Goal: Information Seeking & Learning: Learn about a topic

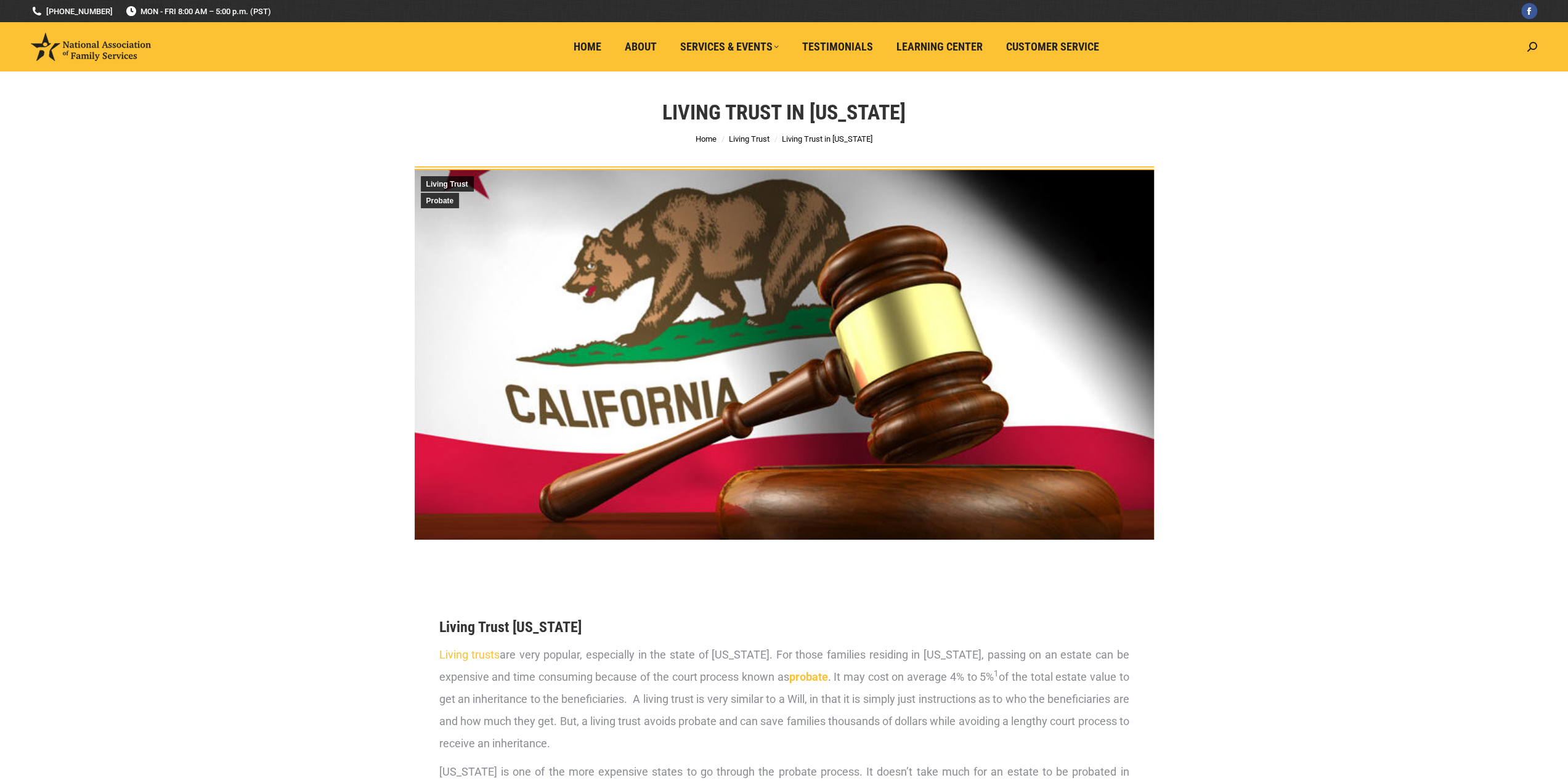
click at [53, 42] on img at bounding box center [91, 47] width 120 height 29
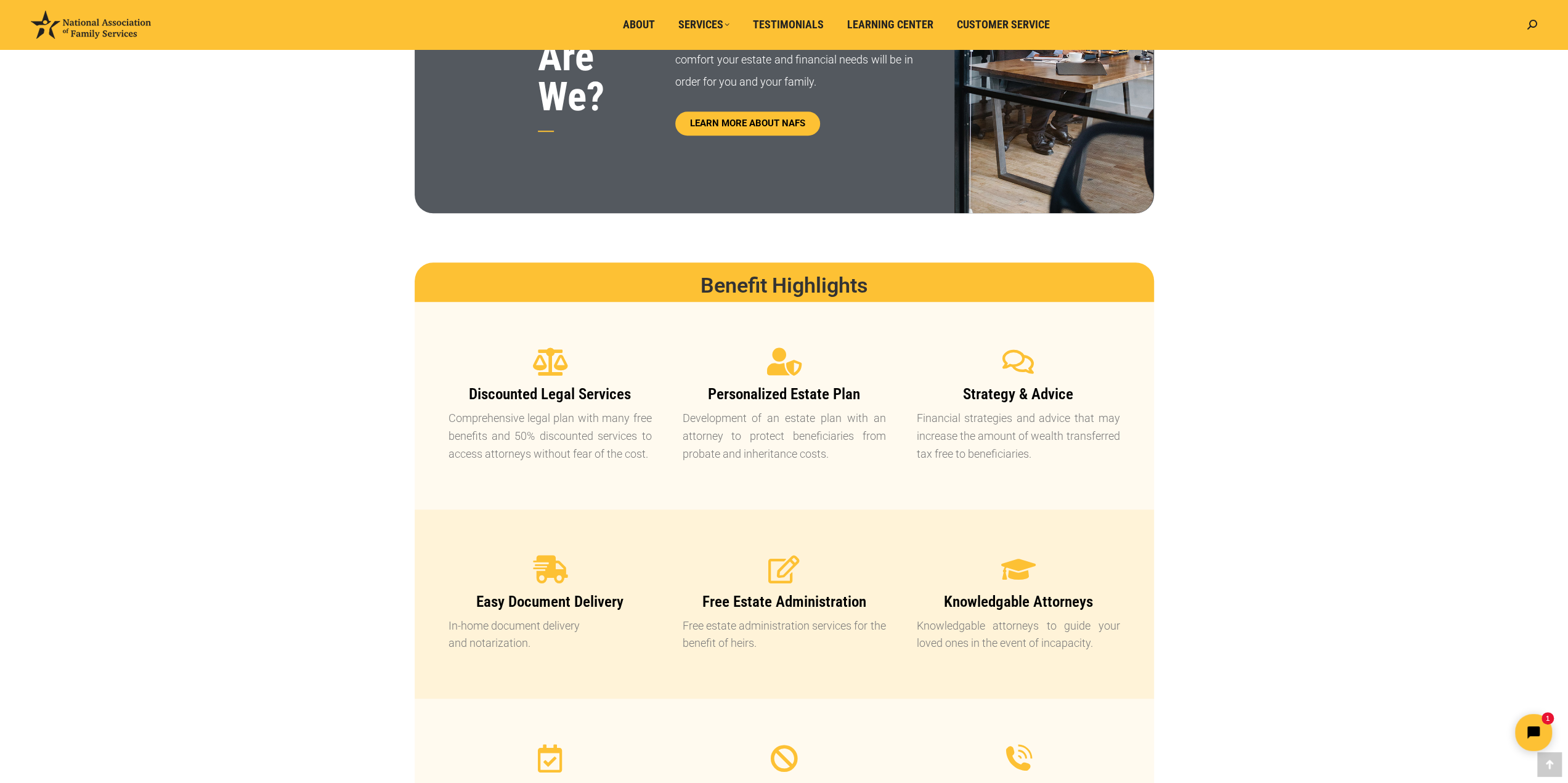
scroll to position [1097, 0]
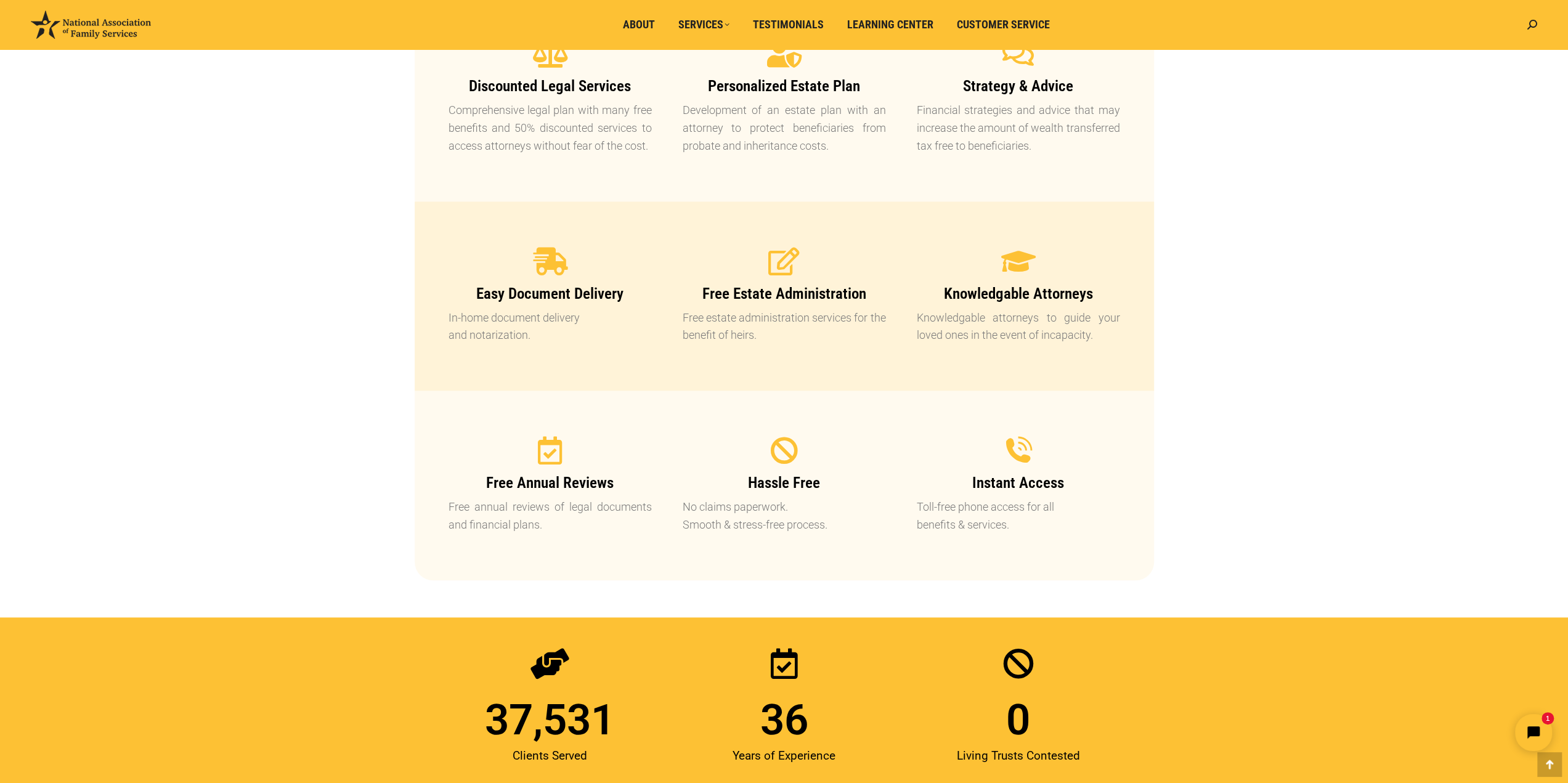
drag, startPoint x: 753, startPoint y: 480, endPoint x: 890, endPoint y: 554, distance: 155.7
click at [869, 552] on section "Free Annual Reviews Free annual reviews of legal documents and financial plans.…" at bounding box center [784, 485] width 739 height 190
click at [977, 528] on p "Toll-free phone access for all benefits & services." at bounding box center [1018, 516] width 203 height 35
drag, startPoint x: 933, startPoint y: 501, endPoint x: 1005, endPoint y: 529, distance: 77.3
click at [1005, 529] on p "Toll-free phone access for all benefits & services." at bounding box center [1018, 516] width 203 height 35
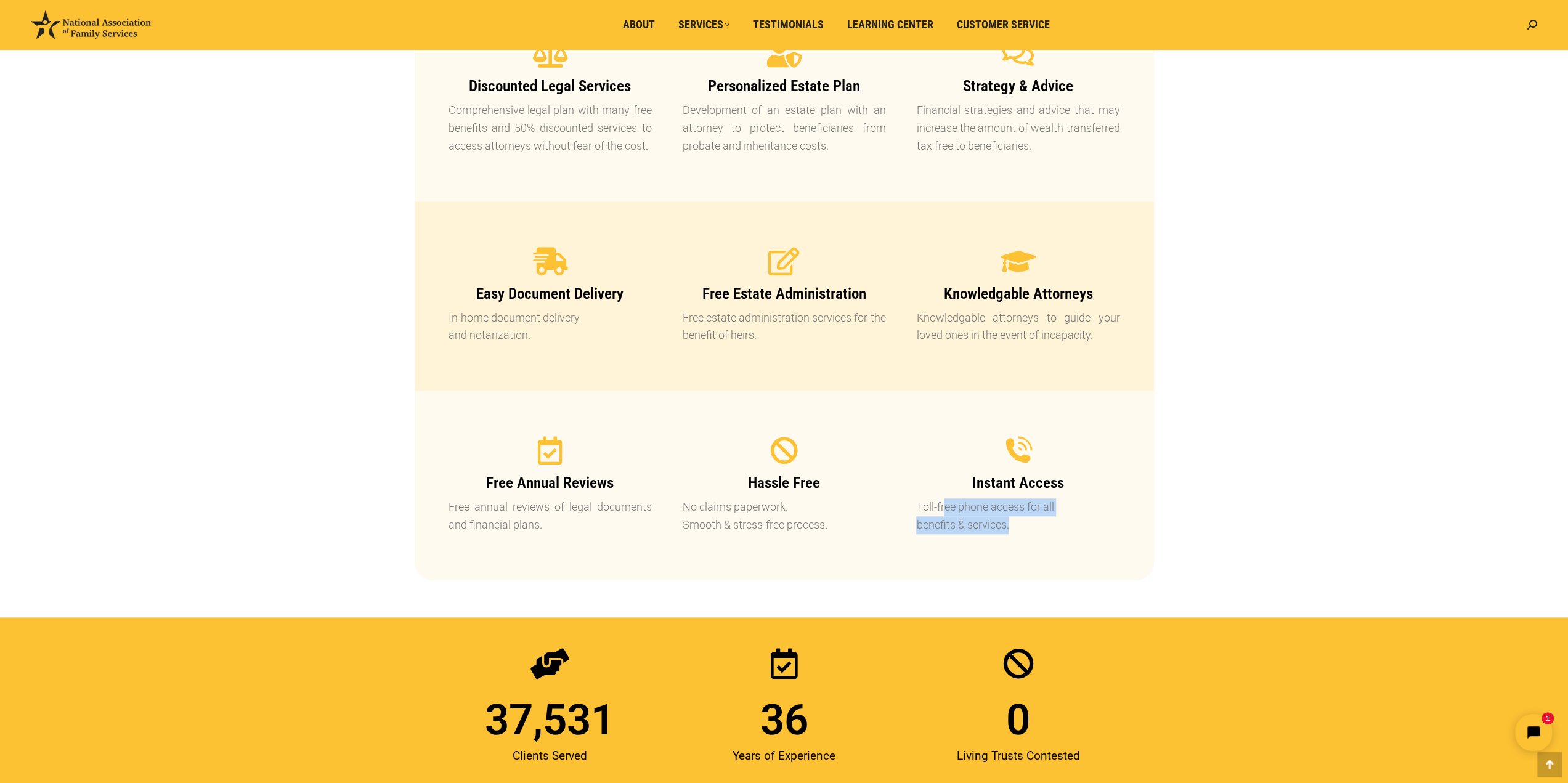
drag, startPoint x: 472, startPoint y: 510, endPoint x: 645, endPoint y: 547, distance: 176.9
click at [615, 546] on div "Free Annual Reviews Free annual reviews of legal documents and financial plans." at bounding box center [549, 485] width 234 height 128
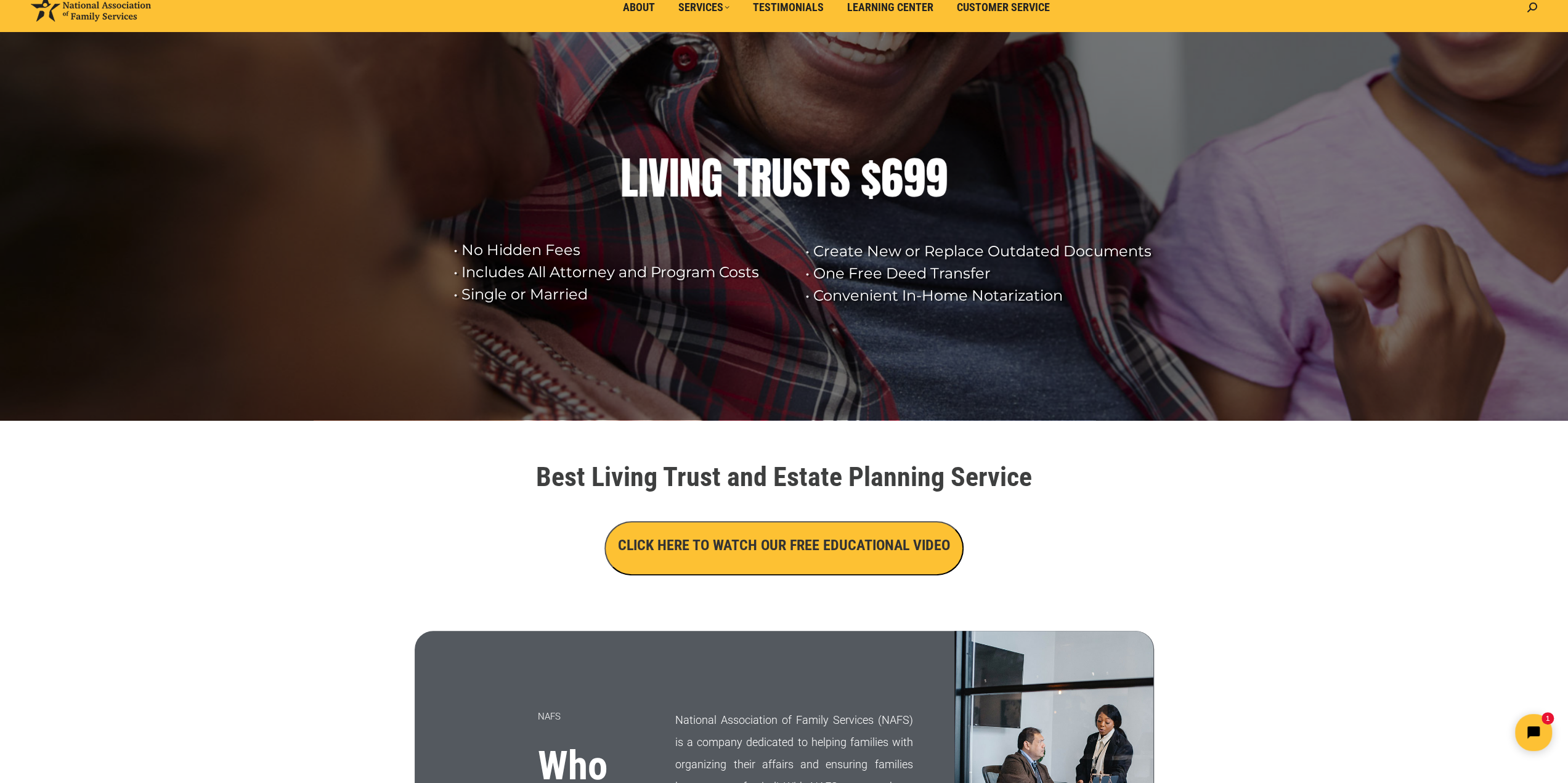
scroll to position [0, 0]
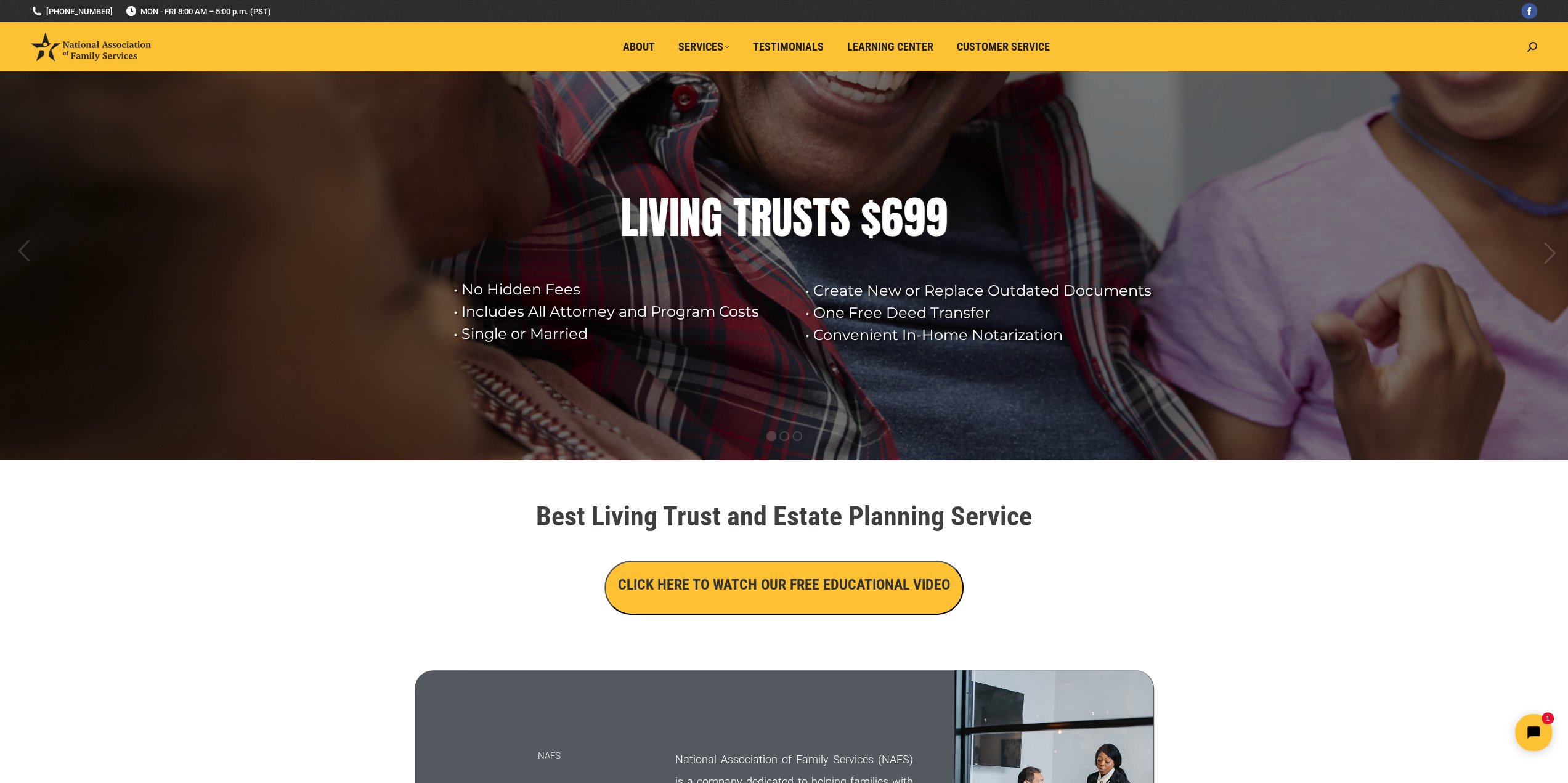
drag, startPoint x: 895, startPoint y: 210, endPoint x: 999, endPoint y: 211, distance: 104.0
click at [999, 211] on div "L I V I N G T R U S T S $ 6 9 9" at bounding box center [784, 218] width 510 height 49
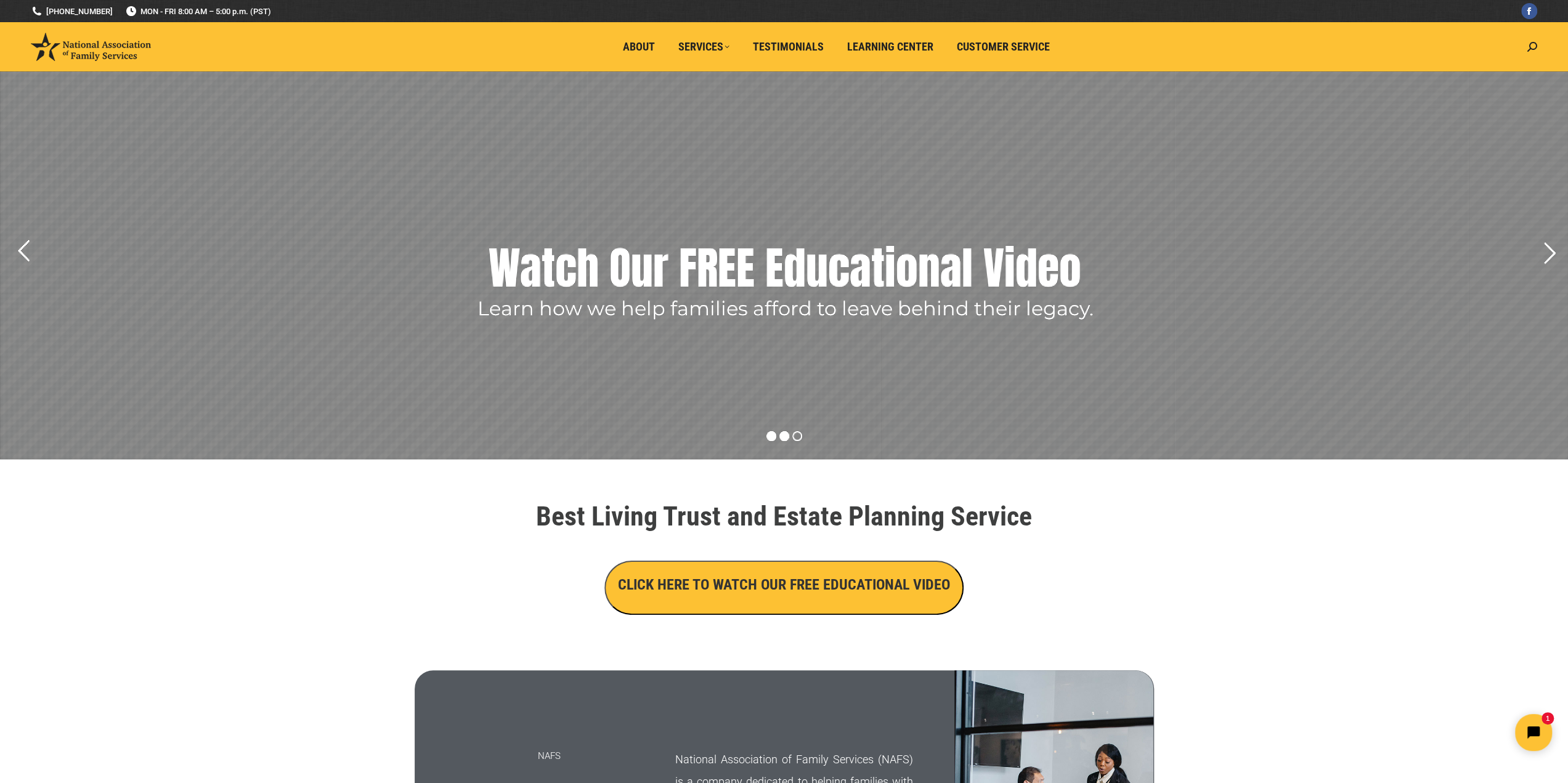
click at [769, 435] on rs-bullet at bounding box center [771, 436] width 10 height 10
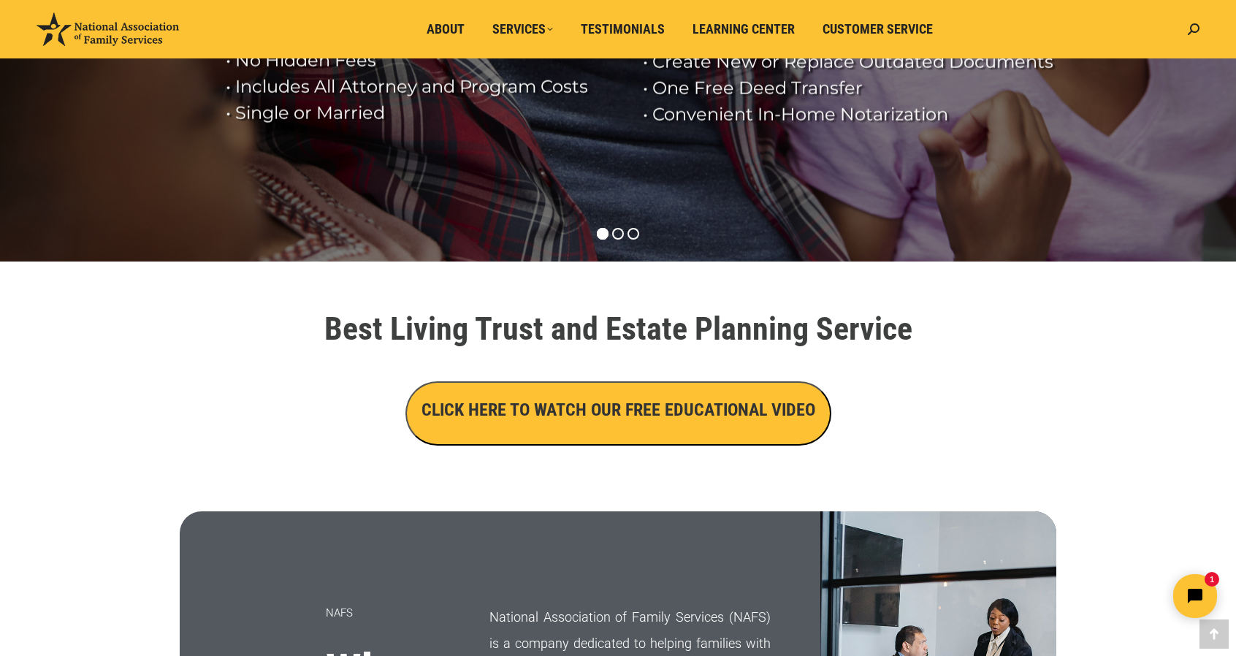
scroll to position [432, 0]
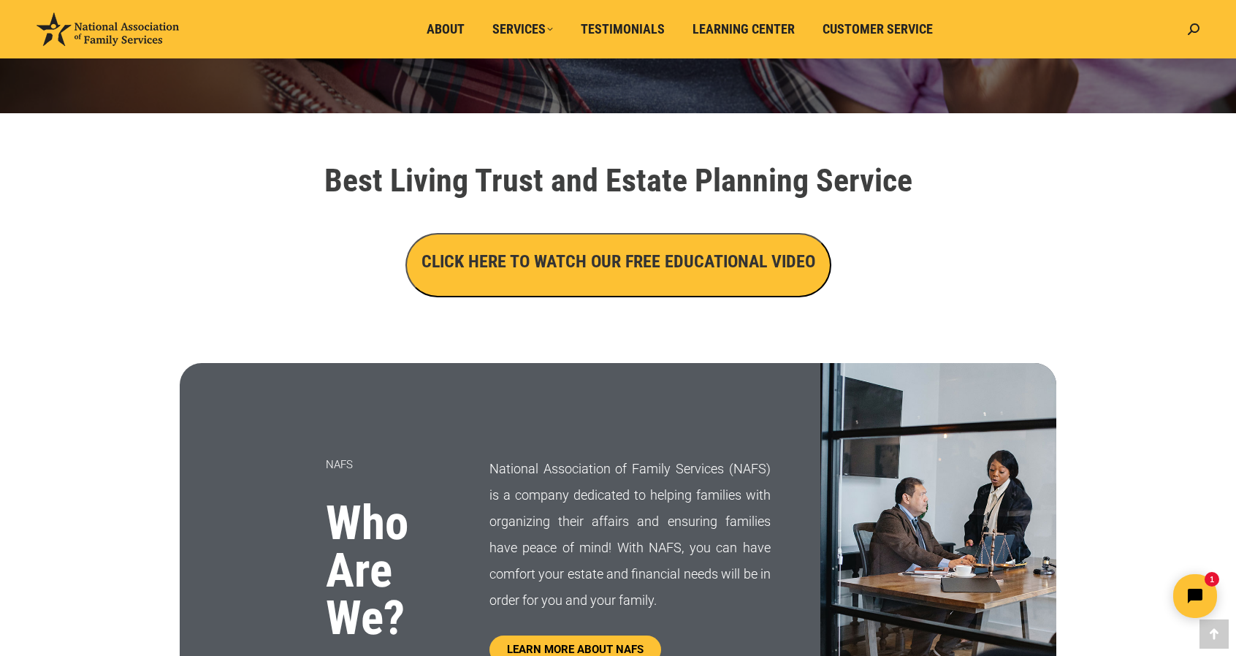
click at [654, 277] on button "CLICK HERE TO WATCH OUR FREE EDUCATIONAL VIDEO" at bounding box center [618, 265] width 426 height 64
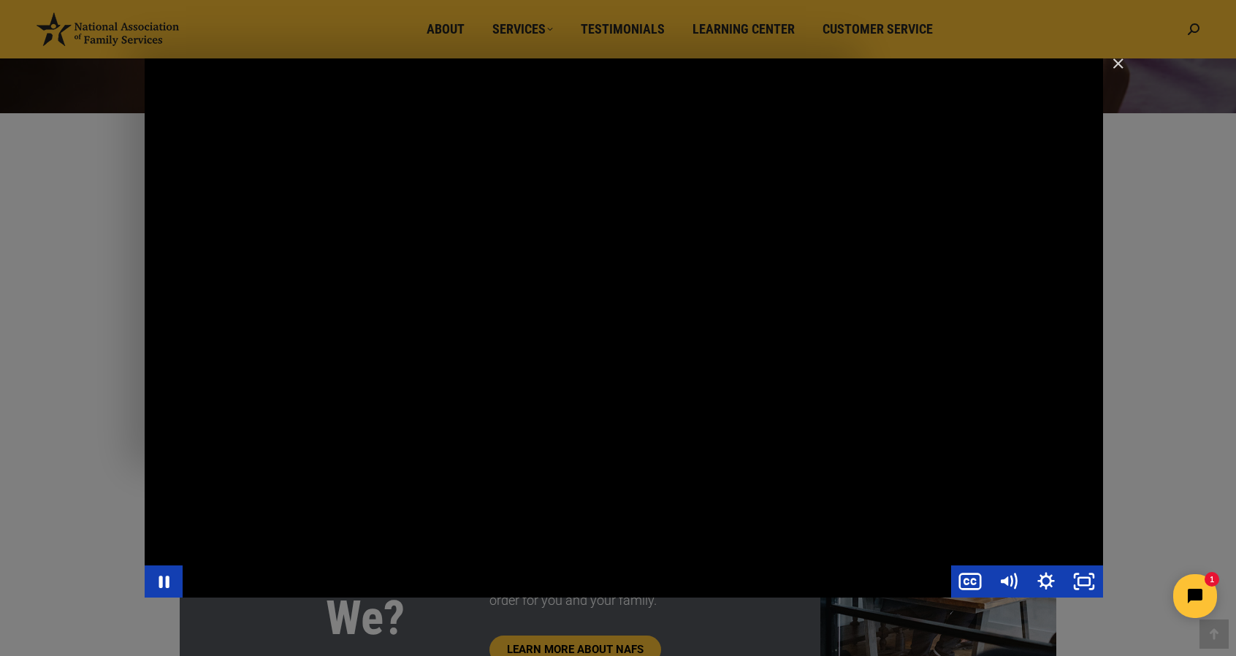
click at [993, 101] on div "Main Video - Full Webinar (Emma) Landon V1.4" at bounding box center [624, 327] width 958 height 539
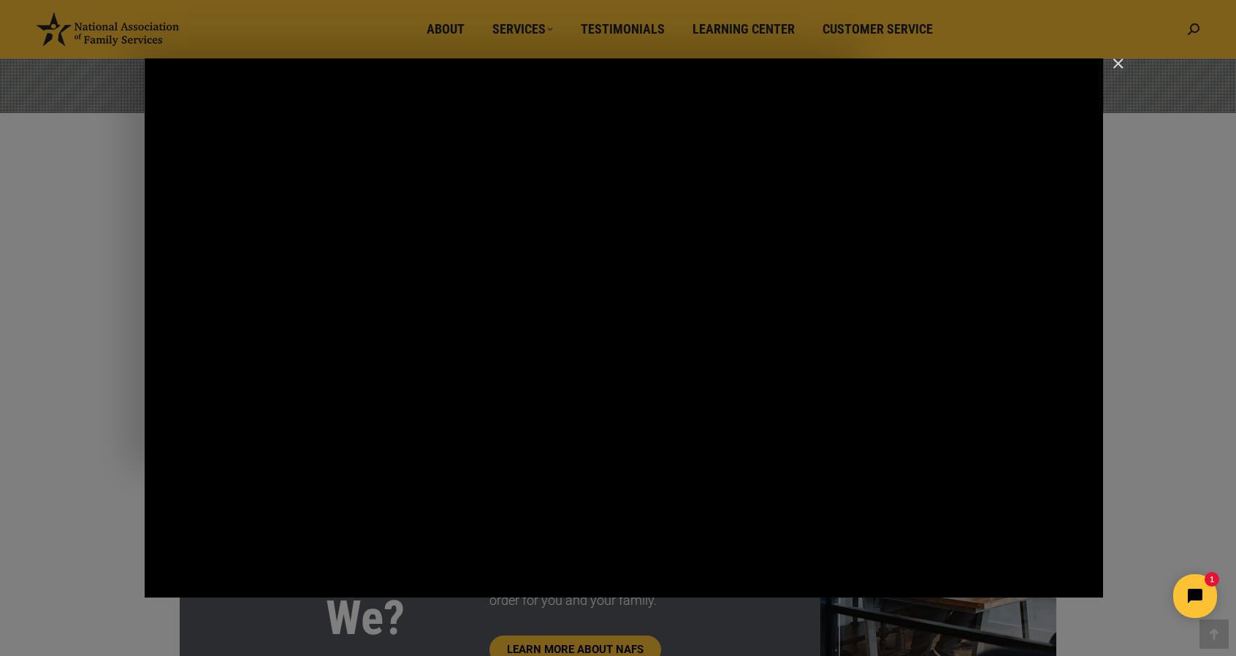
click html "1"
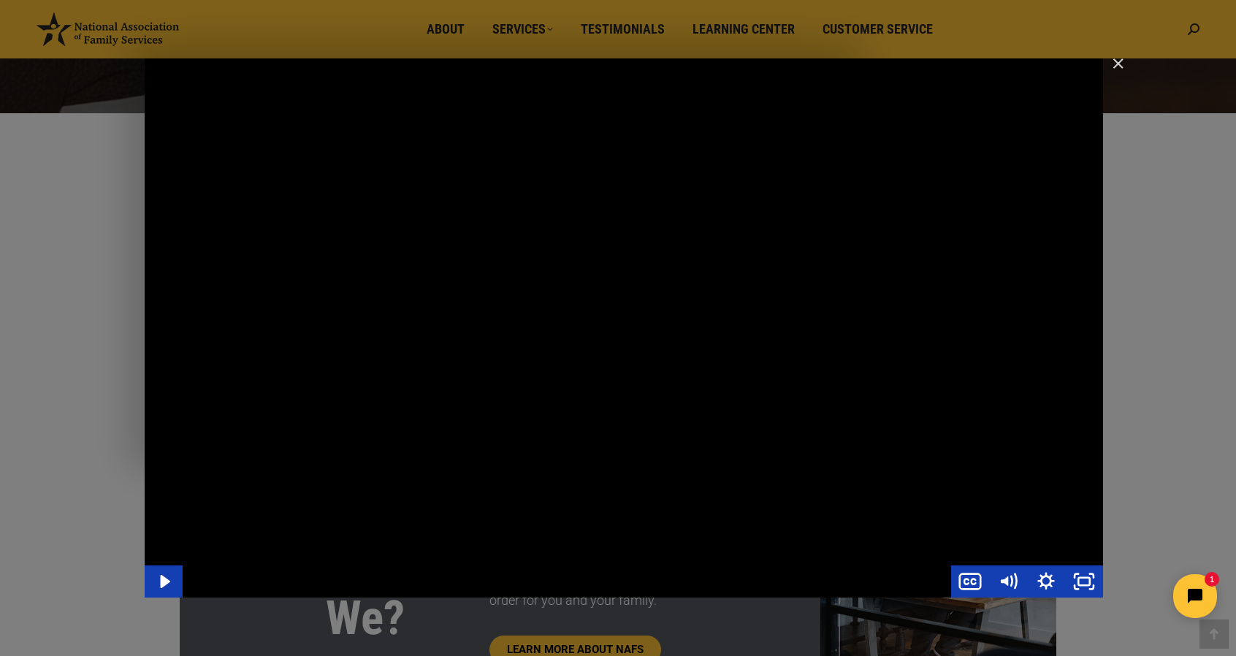
click at [910, 286] on div "Main Video - Full Webinar (Emma) Landon V1.4" at bounding box center [624, 327] width 958 height 539
click at [851, 321] on div "Main Video - Full Webinar (Emma) Landon V1.4" at bounding box center [624, 327] width 958 height 539
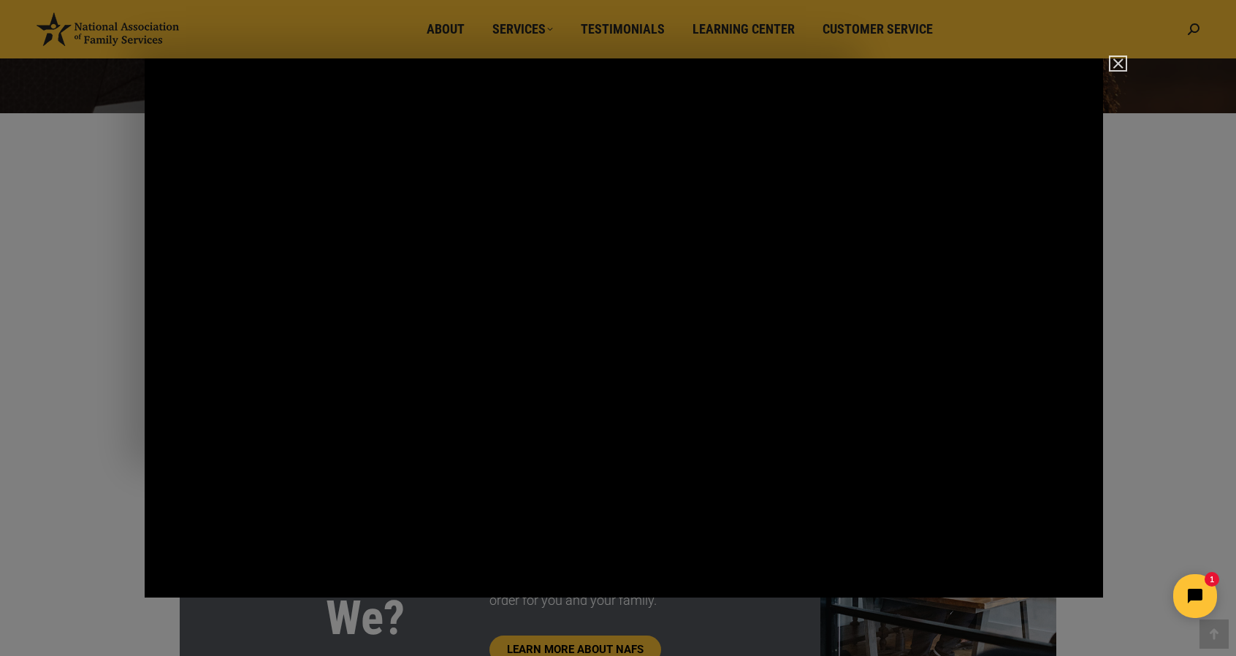
click at [1110, 68] on img "Close" at bounding box center [1111, 70] width 25 height 25
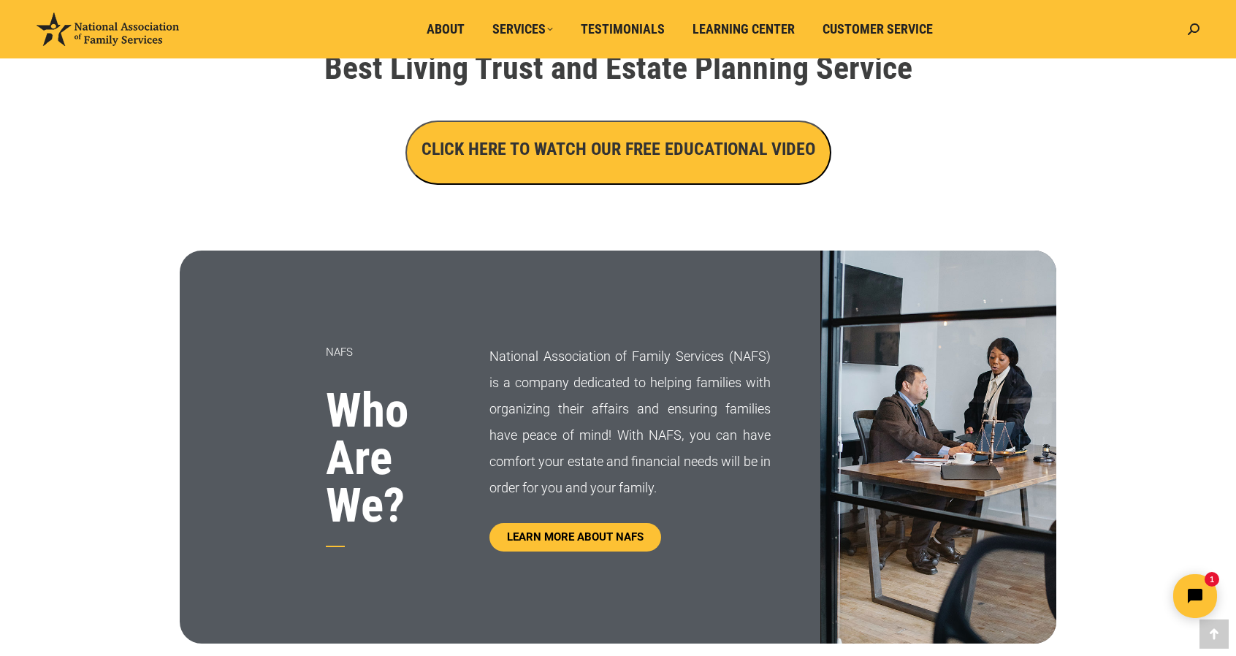
scroll to position [0, 0]
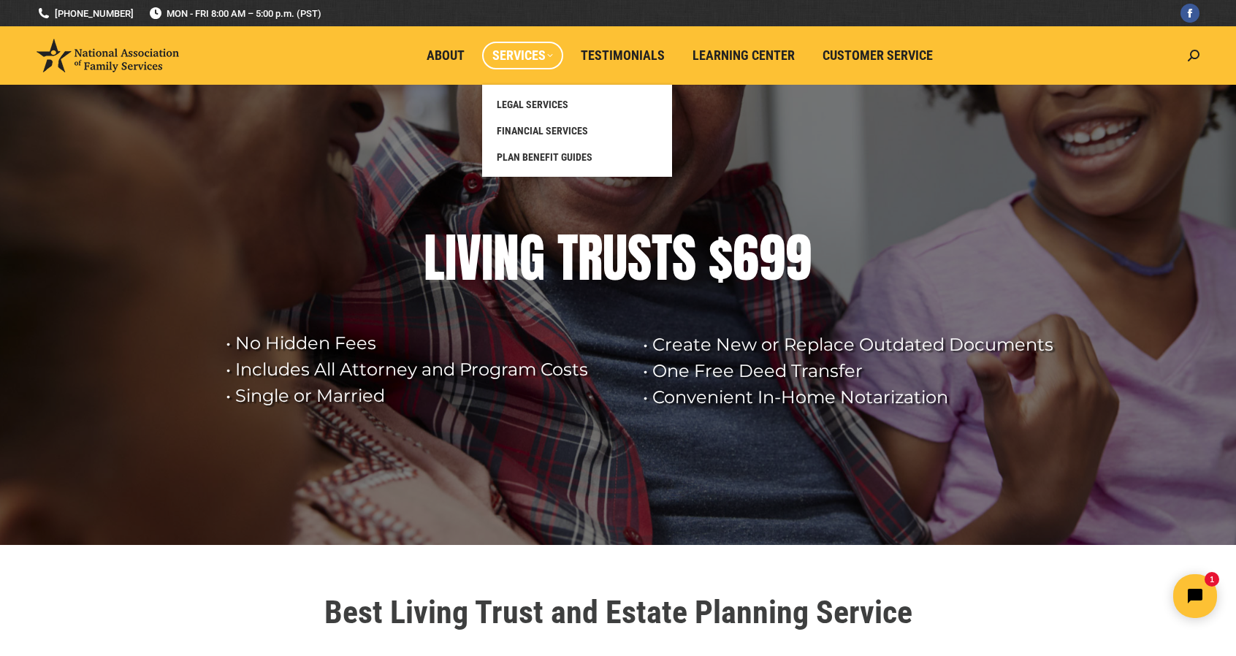
click at [518, 52] on span "Services" at bounding box center [522, 55] width 61 height 16
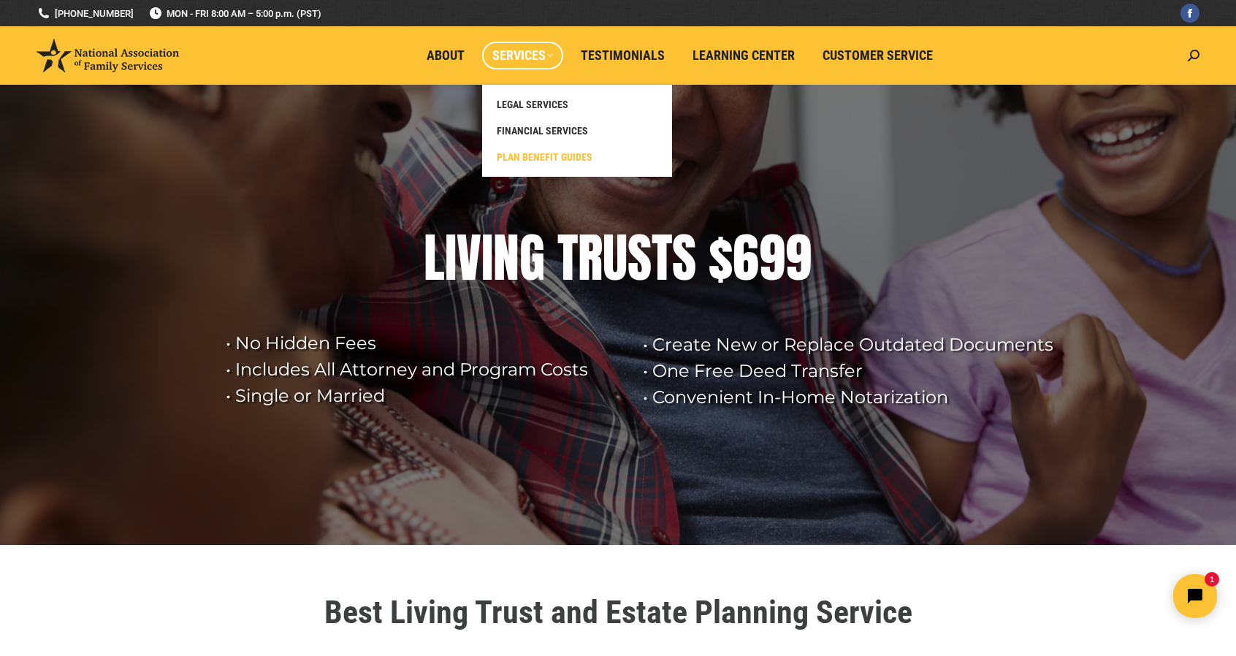
click at [526, 159] on span "PLAN BENEFIT GUIDES" at bounding box center [545, 156] width 96 height 13
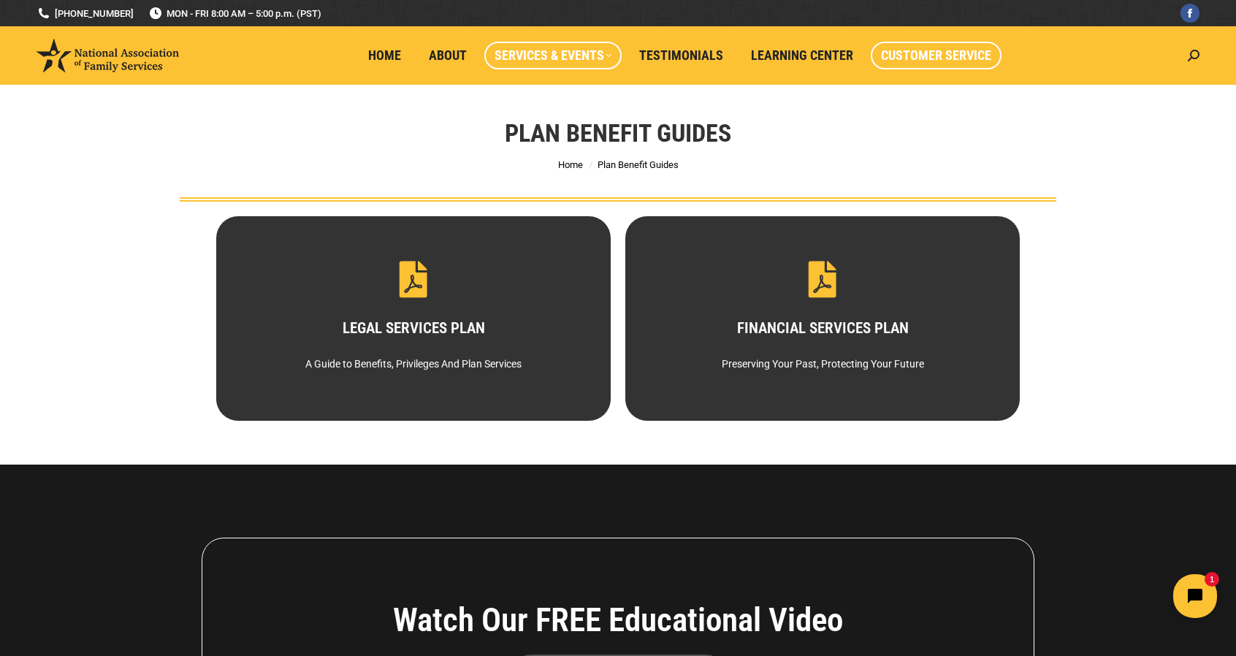
click at [919, 46] on link "Customer Service" at bounding box center [935, 56] width 131 height 28
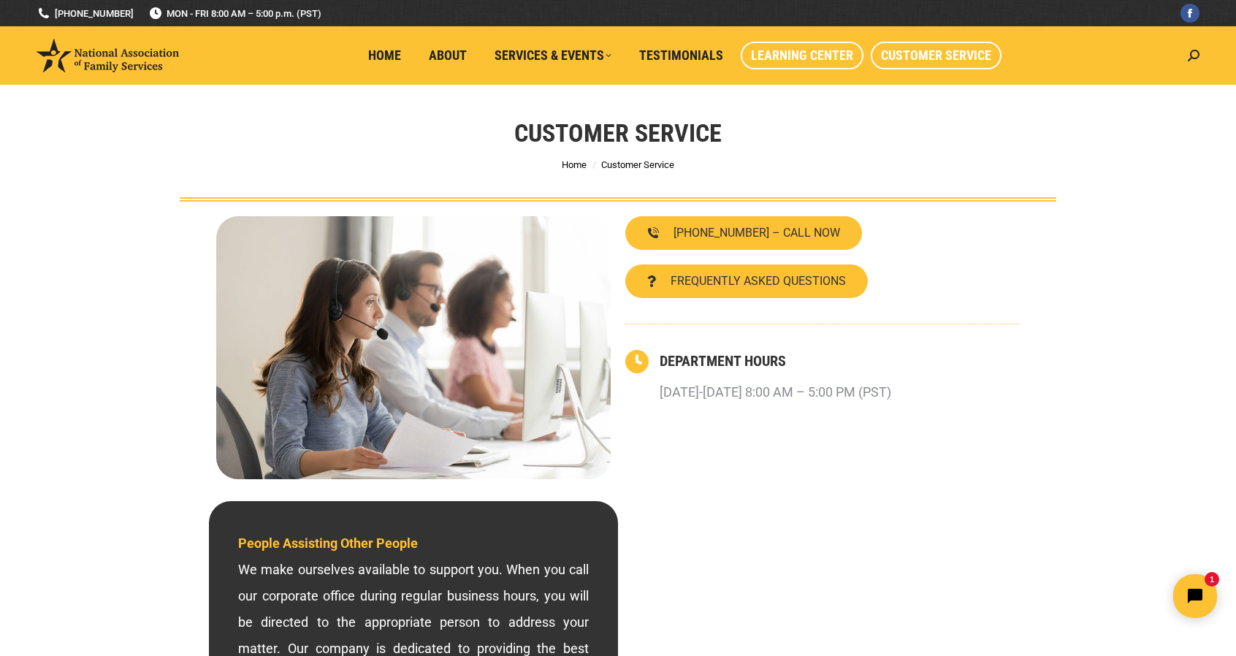
click at [766, 55] on span "Learning Center" at bounding box center [802, 55] width 102 height 16
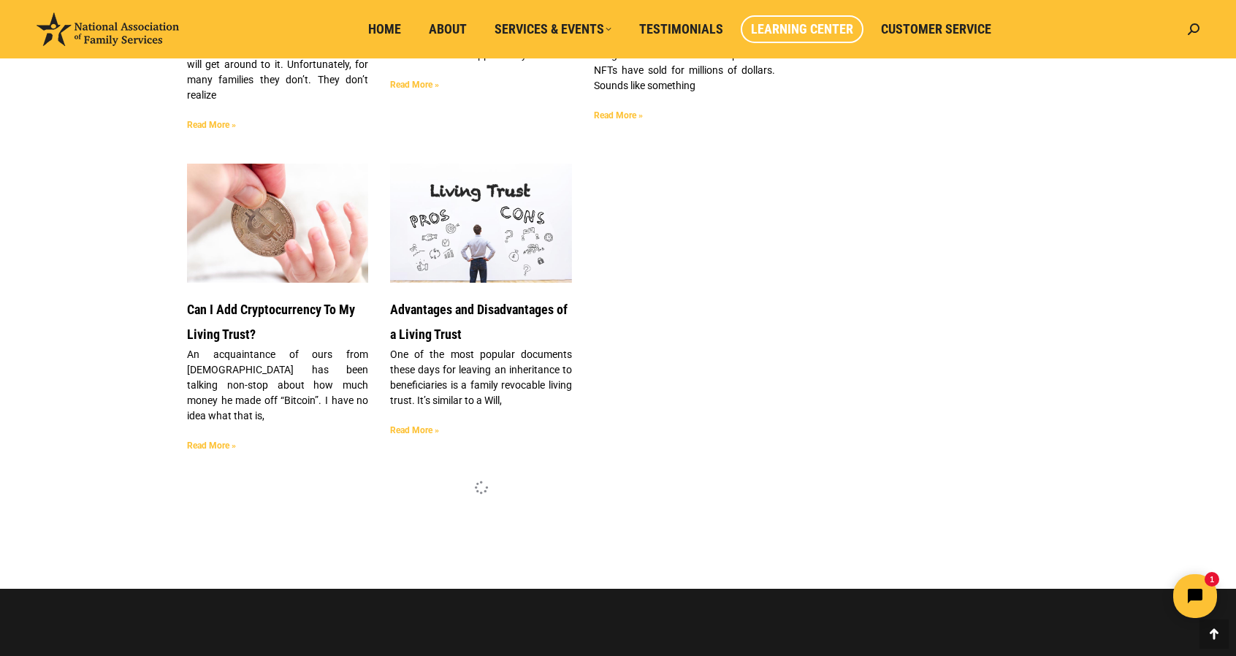
scroll to position [1318, 0]
